Goal: Transaction & Acquisition: Subscribe to service/newsletter

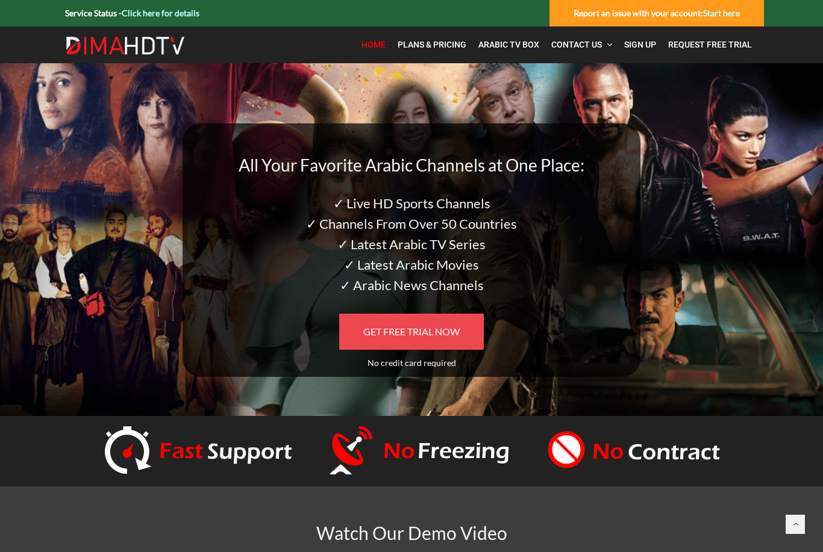
click at [409, 331] on span "GET FREE TRIAL NOW" at bounding box center [411, 331] width 96 height 11
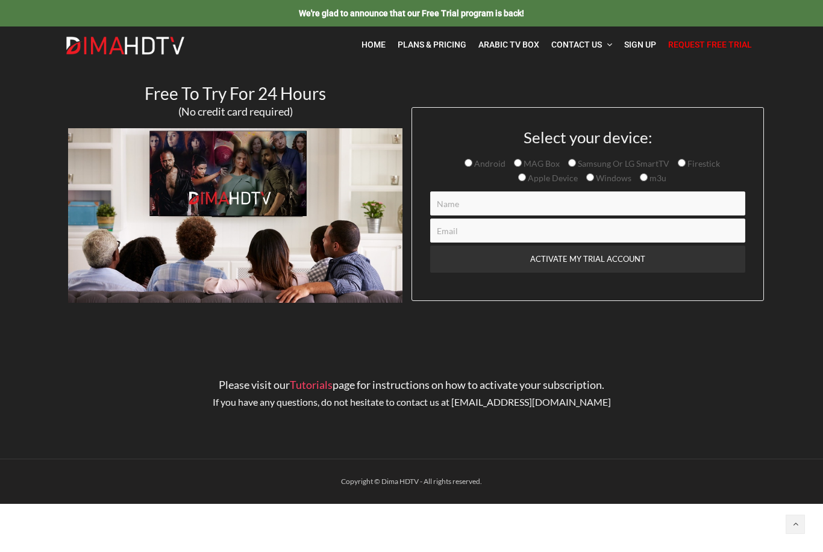
click at [526, 181] on input "Apple Device" at bounding box center [522, 177] width 8 height 8
radio input "true"
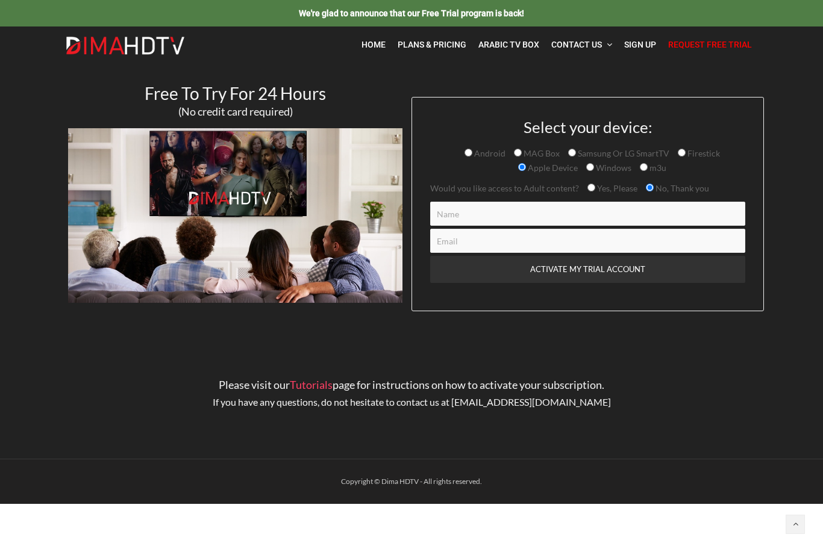
click at [520, 214] on input "Contact form" at bounding box center [587, 214] width 315 height 24
click at [598, 190] on span "Yes, Please" at bounding box center [616, 188] width 42 height 10
click at [595, 190] on input "Yes, Please" at bounding box center [591, 188] width 8 height 8
radio input "true"
click at [546, 217] on input "Contact form" at bounding box center [587, 214] width 315 height 24
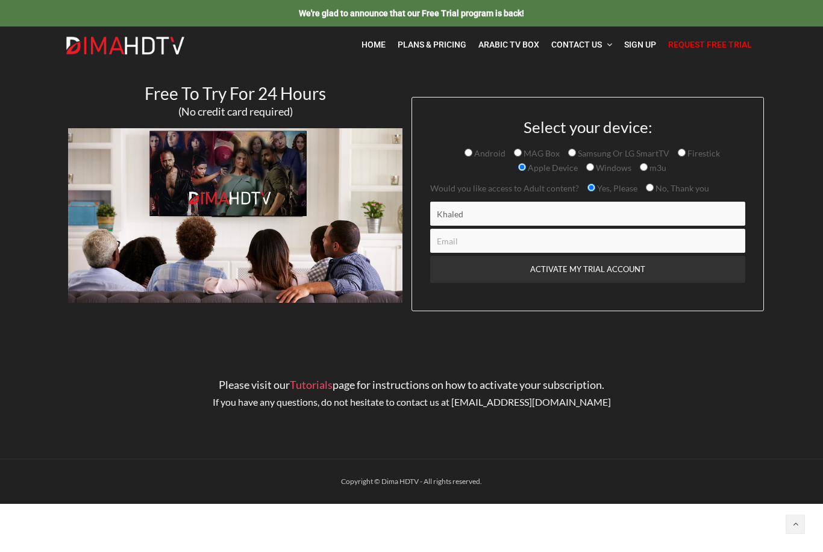
type input "Khaled"
type input "khaledtjj@gmail.com"
click at [587, 270] on input "ACTIVATE MY TRIAL ACCOUNT" at bounding box center [587, 269] width 315 height 27
click at [595, 289] on div "ACTIVATE MY TRIAL ACCOUNT" at bounding box center [587, 279] width 315 height 46
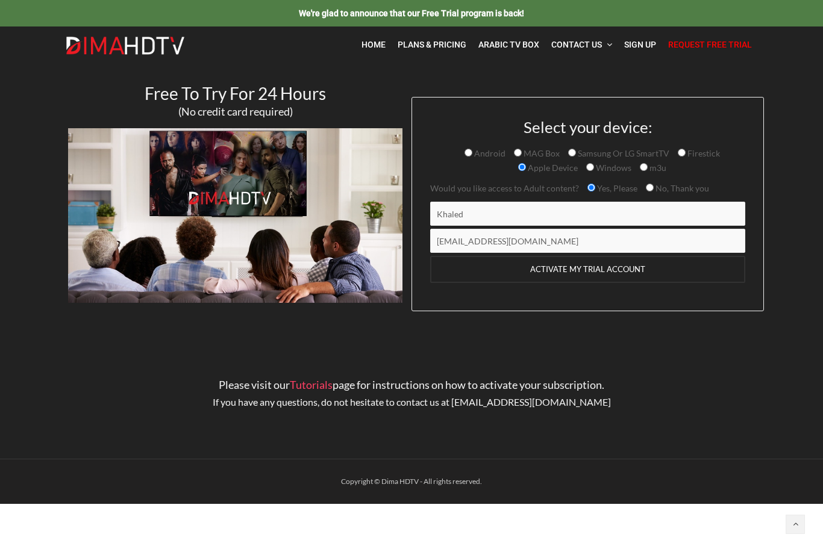
click at [596, 283] on input "ACTIVATE MY TRIAL ACCOUNT" at bounding box center [587, 269] width 315 height 27
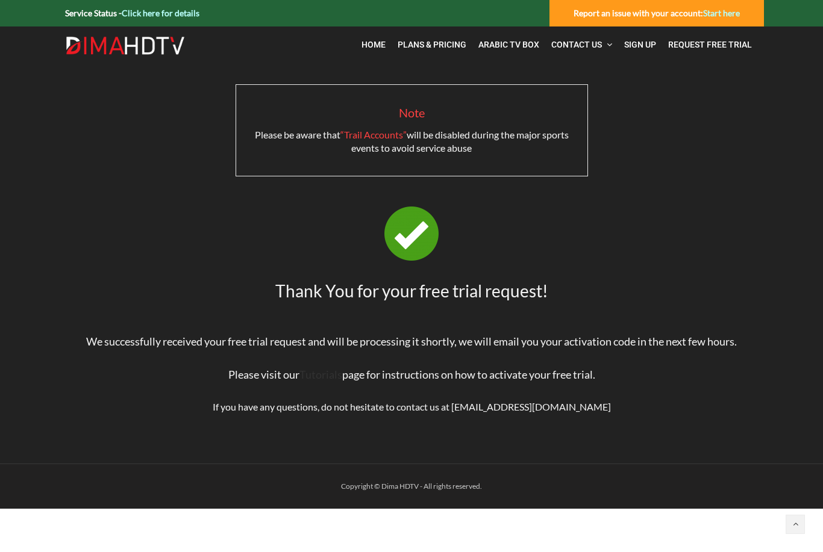
click at [325, 379] on link "Tutorials" at bounding box center [320, 374] width 43 height 13
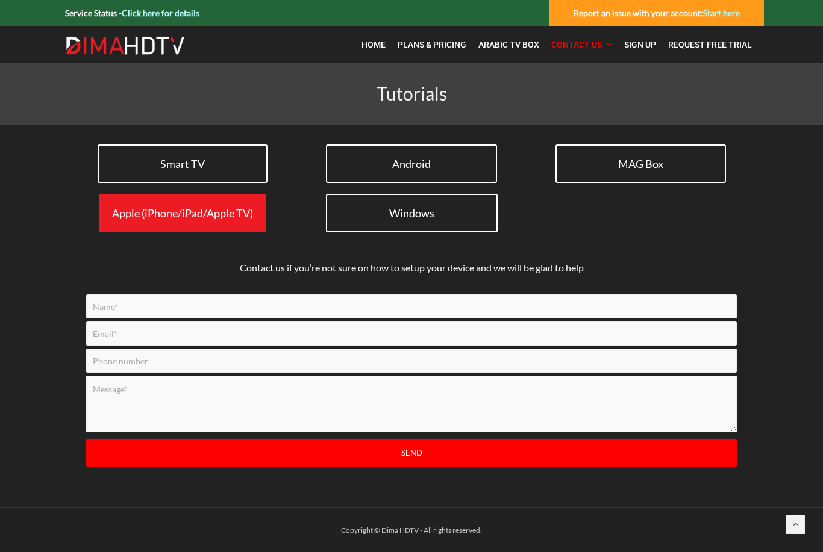
click at [217, 215] on span "Apple (iPhone/iPad/Apple TV)" at bounding box center [182, 213] width 141 height 13
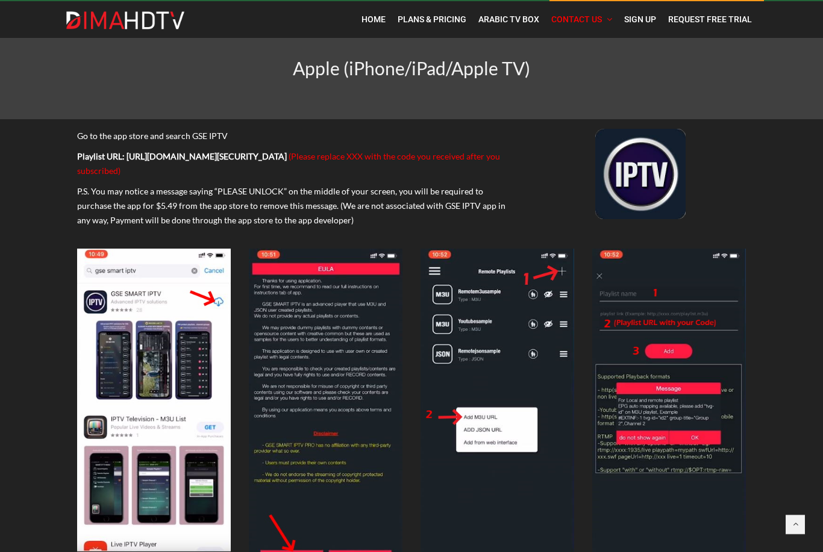
scroll to position [14, 0]
